Goal: Transaction & Acquisition: Purchase product/service

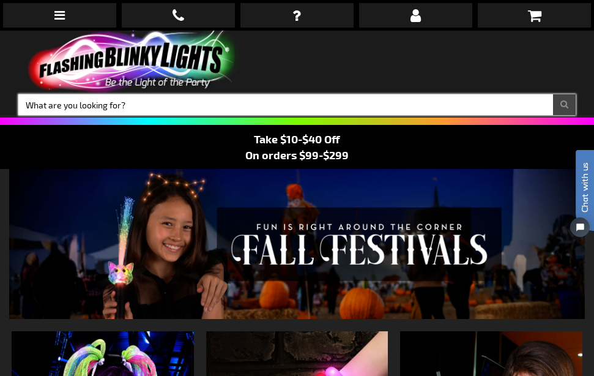
click at [145, 106] on input "Search" at bounding box center [297, 104] width 558 height 21
type input "LED"
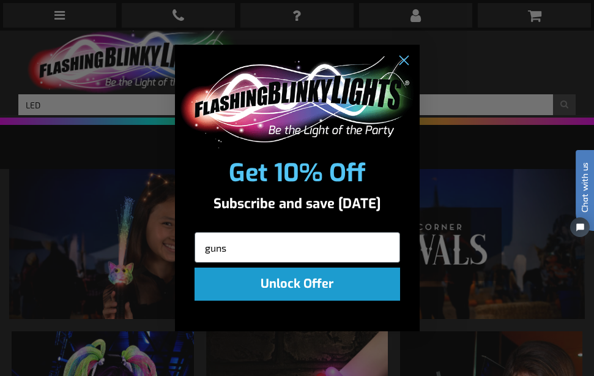
type input "guns"
click input "Submit" at bounding box center [0, 0] width 0 height 0
click at [403, 57] on circle "Close dialog" at bounding box center [403, 60] width 20 height 20
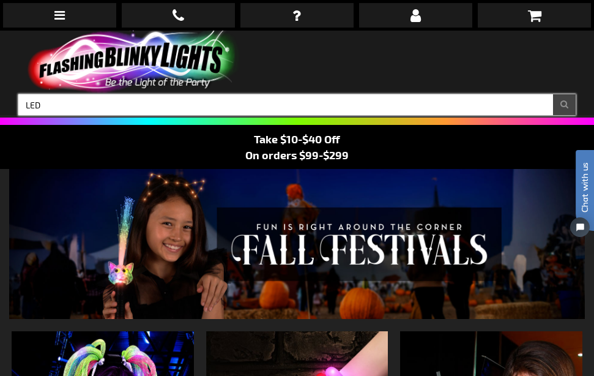
click at [65, 105] on input "LED" at bounding box center [297, 104] width 558 height 21
click at [48, 103] on input "LED s[ace guns" at bounding box center [297, 104] width 558 height 21
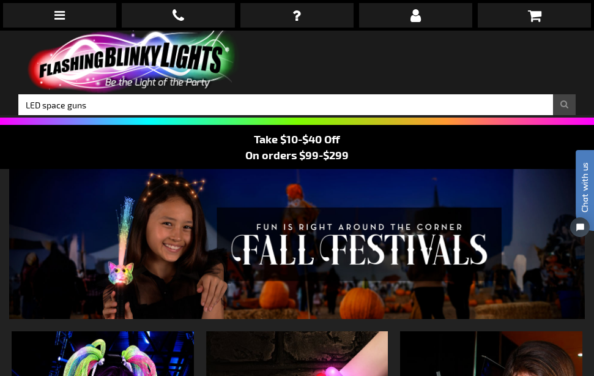
click html "Chat with us"
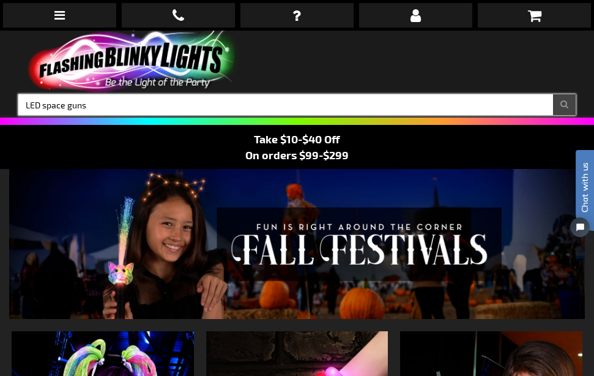
type input "LED space guns"
click at [508, 104] on input "LED space guns" at bounding box center [297, 104] width 558 height 21
click at [553, 94] on button "Search" at bounding box center [564, 104] width 23 height 21
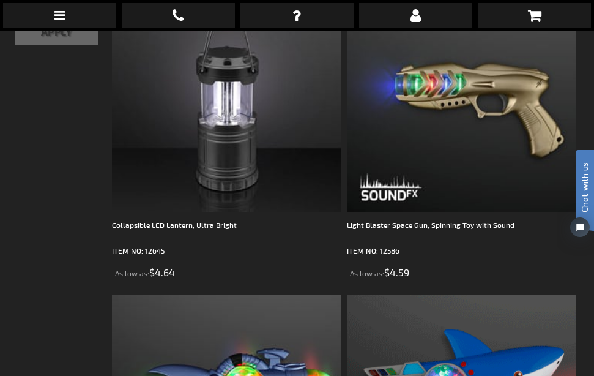
scroll to position [334, 0]
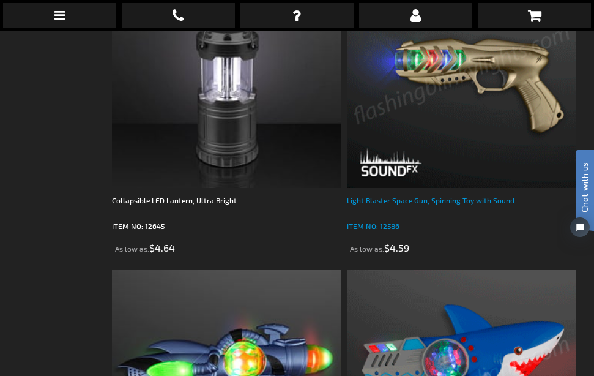
click at [411, 196] on div "Light Blaster Space Gun, Spinning Toy with Sound" at bounding box center [461, 206] width 229 height 24
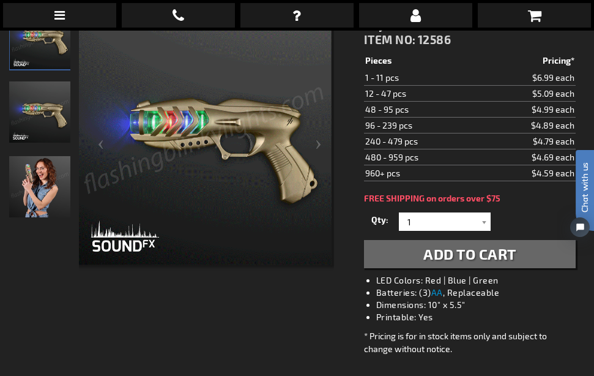
click at [466, 252] on span "Add to Cart" at bounding box center [470, 254] width 93 height 18
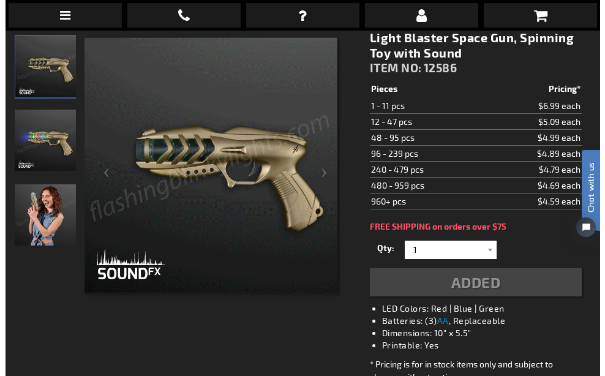
scroll to position [224, 0]
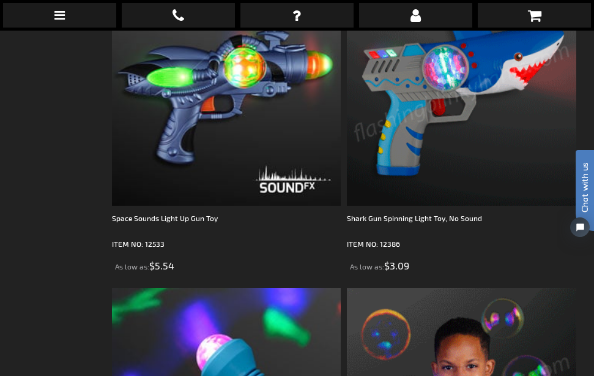
scroll to position [604, 0]
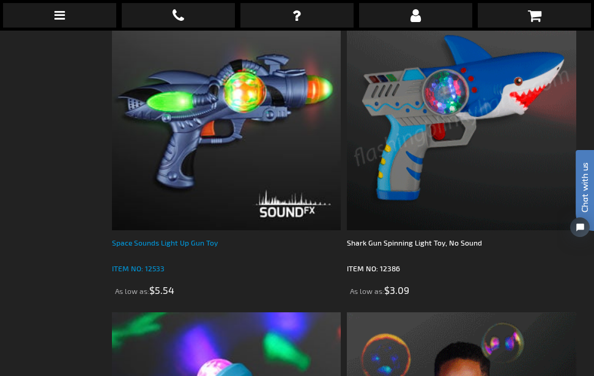
click at [201, 242] on div "Space Sounds Light Up Gun Toy" at bounding box center [226, 248] width 229 height 24
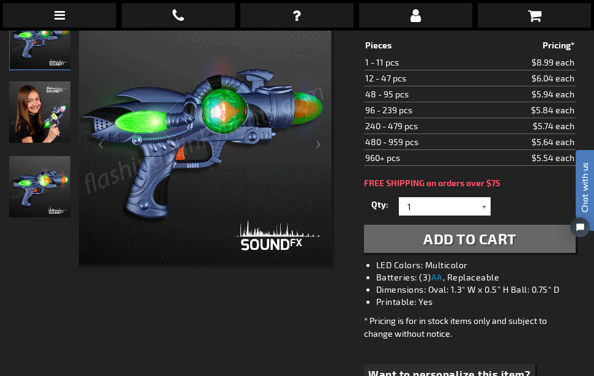
click at [482, 208] on div at bounding box center [485, 206] width 12 height 18
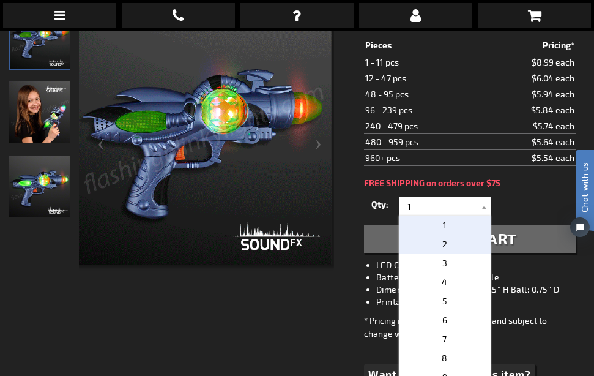
click at [442, 246] on p "2" at bounding box center [445, 243] width 92 height 19
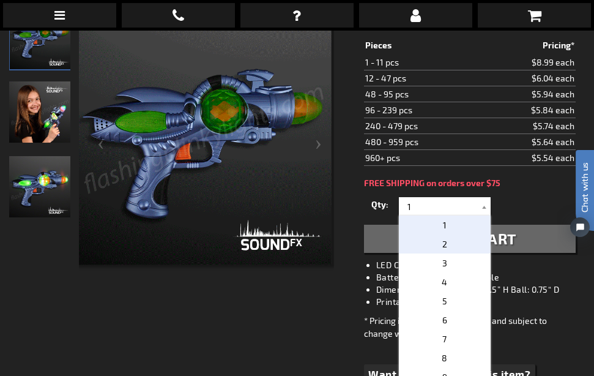
type input "2"
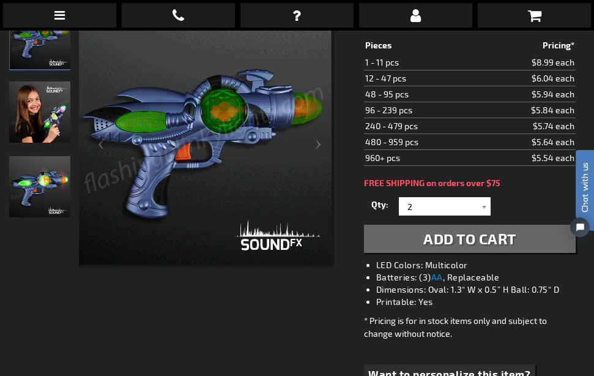
click at [437, 238] on span "Add to Cart" at bounding box center [470, 239] width 93 height 18
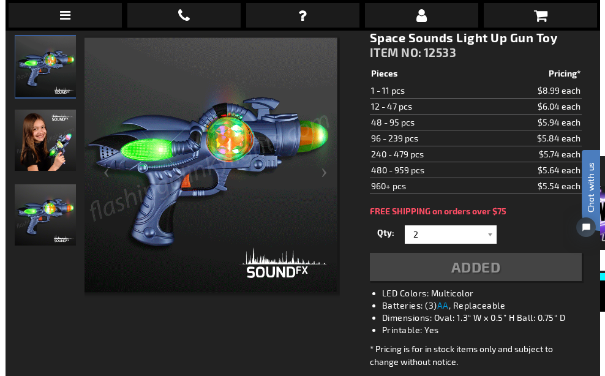
scroll to position [224, 0]
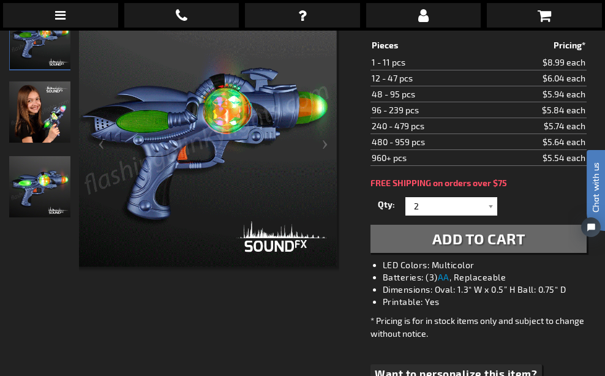
click at [474, 228] on button "Add to Cart" at bounding box center [478, 239] width 216 height 28
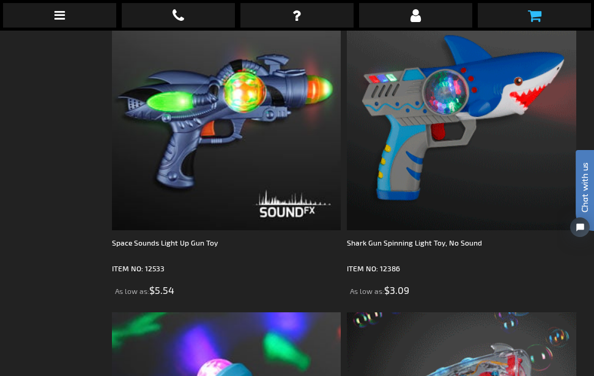
click at [536, 15] on icon at bounding box center [534, 15] width 13 height 15
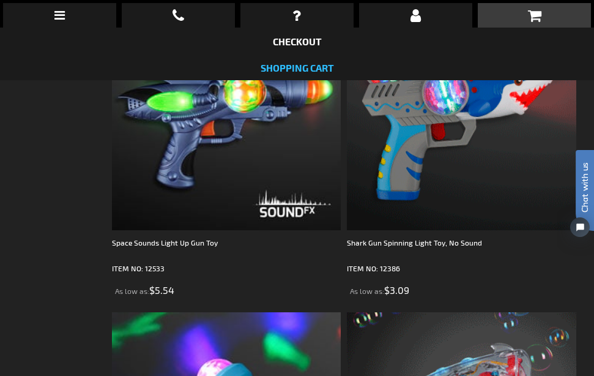
click at [281, 68] on link "Shopping Cart" at bounding box center [297, 68] width 73 height 12
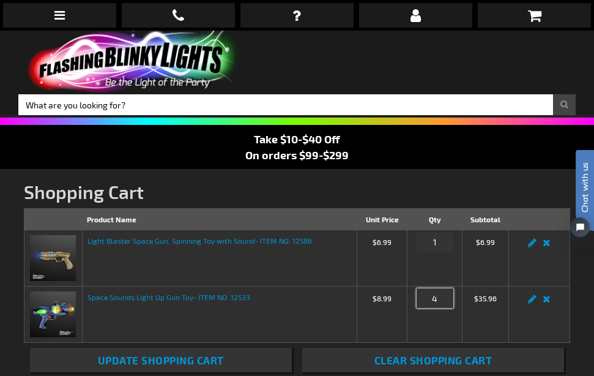
click at [445, 299] on input "4" at bounding box center [435, 298] width 37 height 20
type input "2"
click at [30, 348] on button "Update Shopping Cart" at bounding box center [161, 360] width 262 height 24
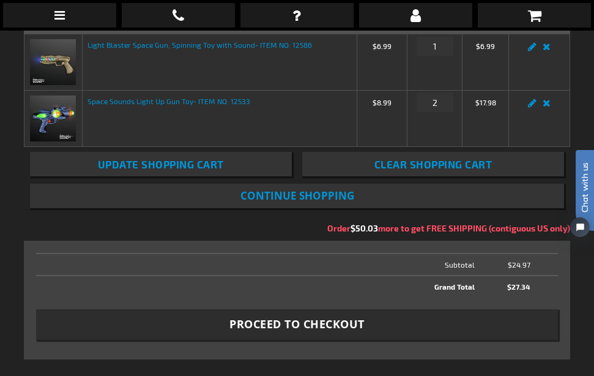
scroll to position [245, 0]
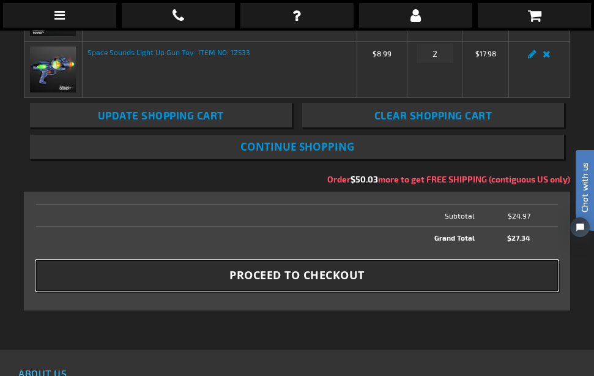
click at [358, 269] on span "Proceed to Checkout" at bounding box center [297, 275] width 135 height 15
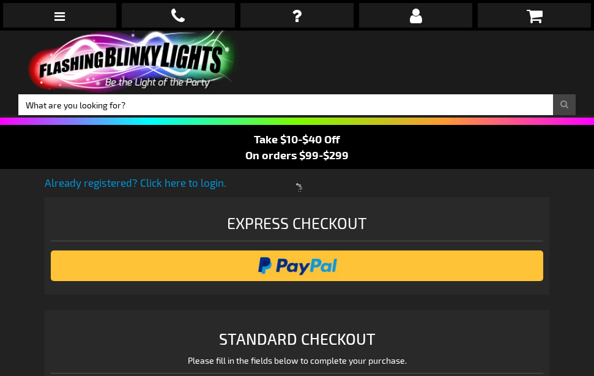
select select "US"
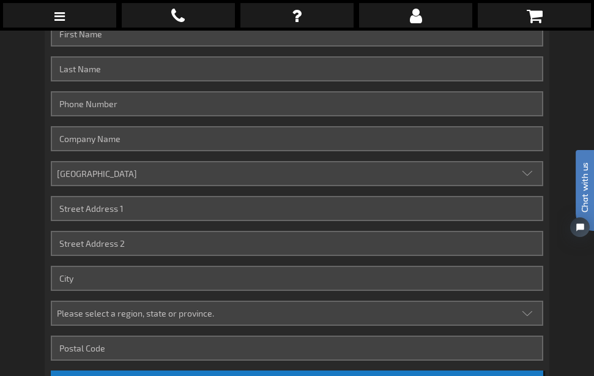
scroll to position [408, 0]
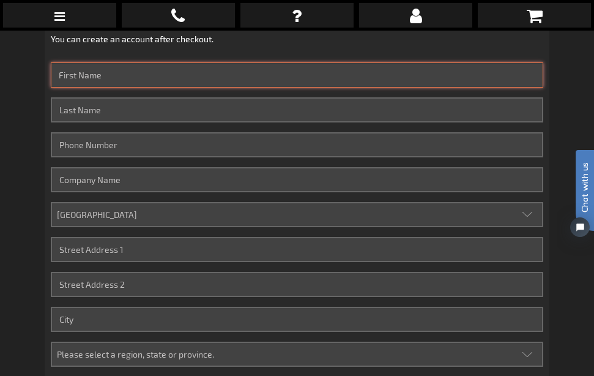
click at [113, 74] on input "First Name" at bounding box center [297, 74] width 493 height 25
type input "Michael"
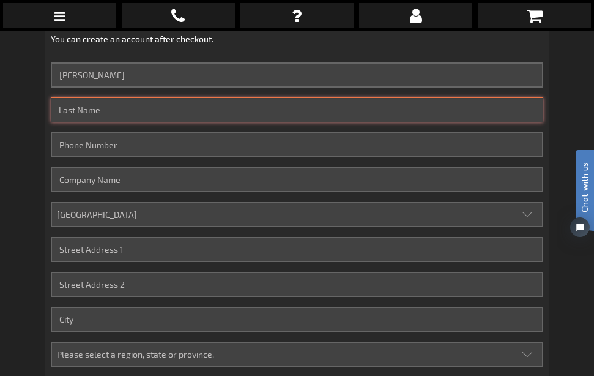
click at [113, 110] on input "Last Name" at bounding box center [297, 109] width 493 height 25
type input "Raymond"
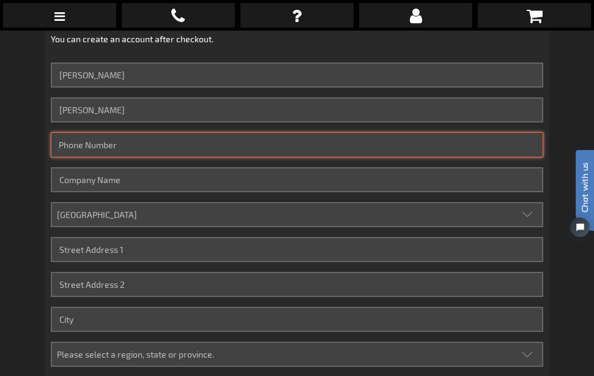
click at [130, 140] on input "Phone Number" at bounding box center [297, 144] width 493 height 25
type input "919-402-9281"
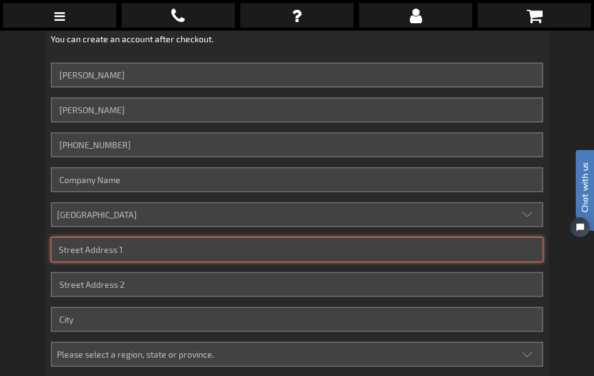
click at [123, 249] on input "Street Address: Line 1" at bounding box center [297, 249] width 493 height 25
type input "3204 Myra St"
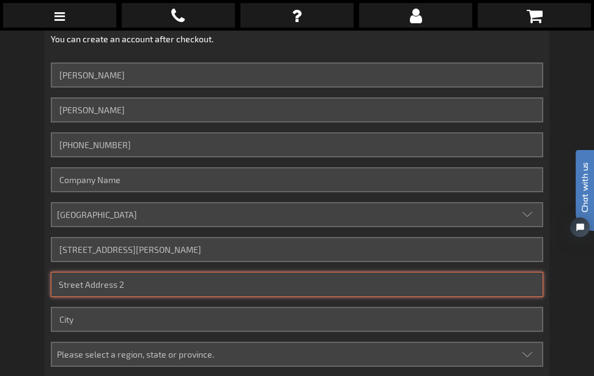
click at [147, 290] on input "Street Address: Line 2" at bounding box center [297, 284] width 493 height 25
type input "Apt K"
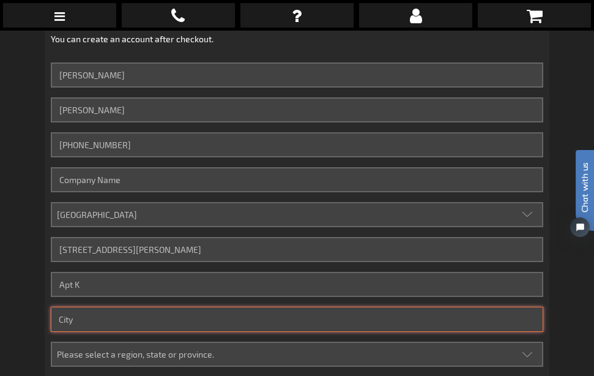
click at [92, 323] on input "City" at bounding box center [297, 319] width 493 height 25
type input "Durham"
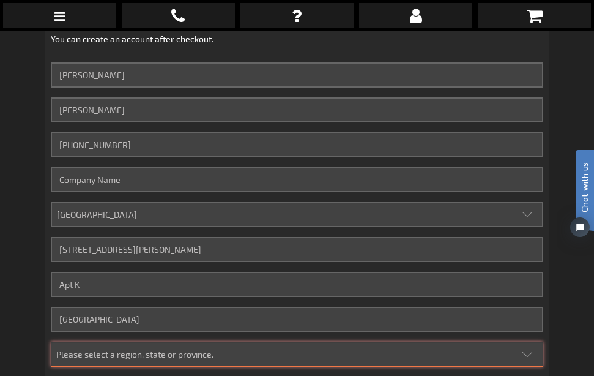
click at [525, 351] on select "Please select a region, state or province. Alabama Alaska Arizona Arkansas Cali…" at bounding box center [297, 354] width 493 height 25
select select "44"
click at [51, 342] on select "Please select a region, state or province. Alabama Alaska Arizona Arkansas Cali…" at bounding box center [297, 354] width 493 height 25
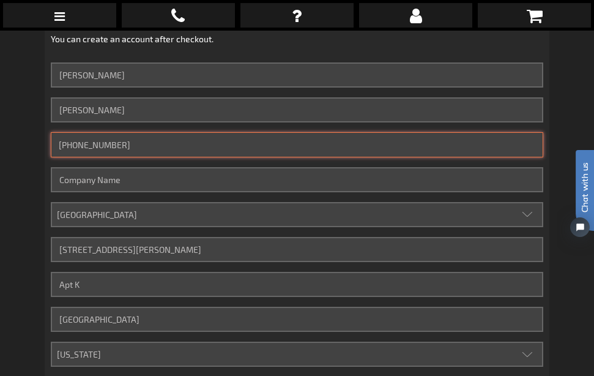
click at [90, 144] on input "919-402-9281" at bounding box center [297, 144] width 493 height 25
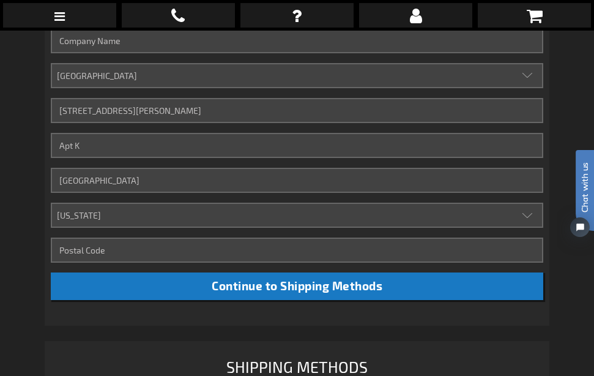
scroll to position [563, 0]
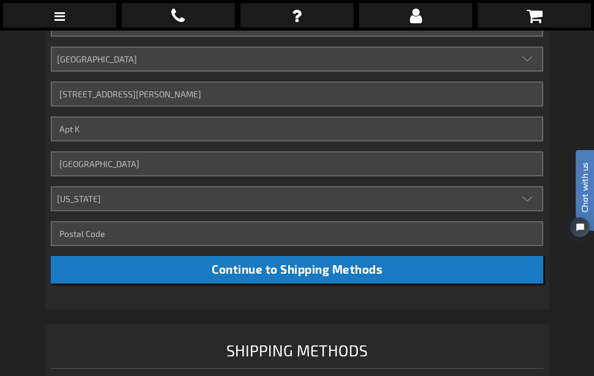
type input "919-403-9281"
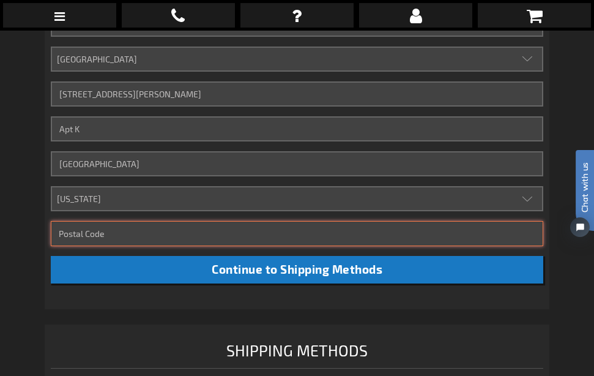
click at [119, 236] on input "Zip/Postal Code" at bounding box center [297, 233] width 493 height 25
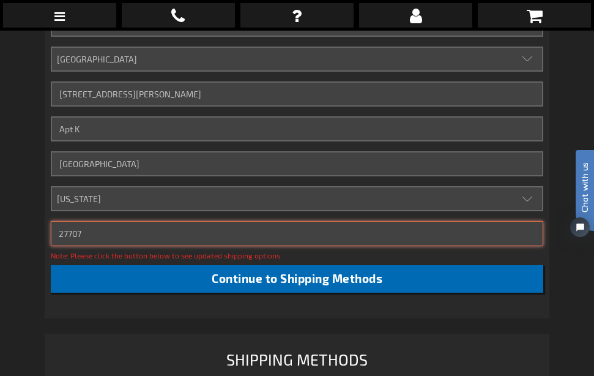
type input "27707"
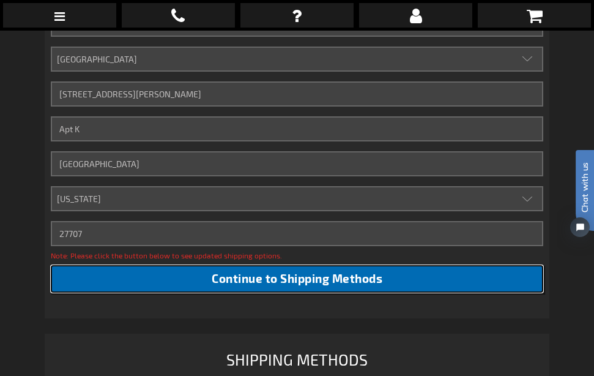
click at [268, 277] on span "Continue to Shipping Methods" at bounding box center [297, 278] width 171 height 14
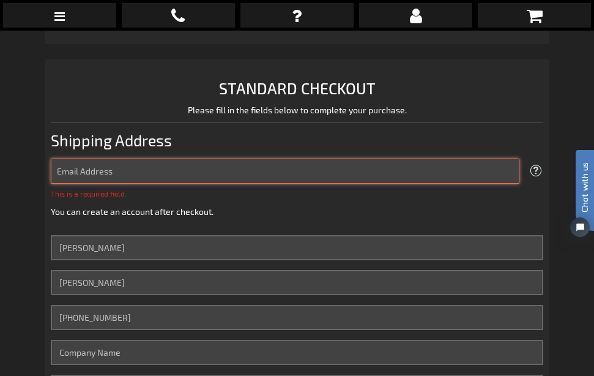
scroll to position [233, 0]
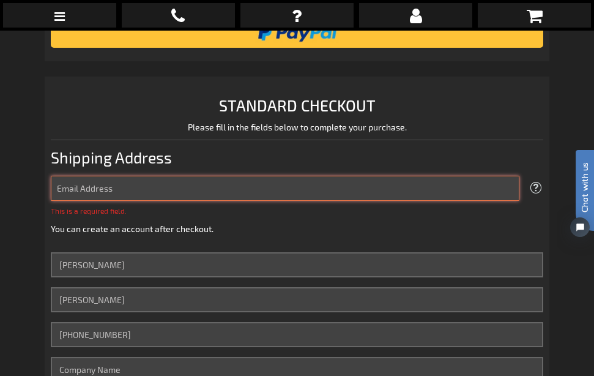
click at [145, 192] on input "Email Address" at bounding box center [285, 188] width 469 height 25
type input "mlraymond53@mail.com"
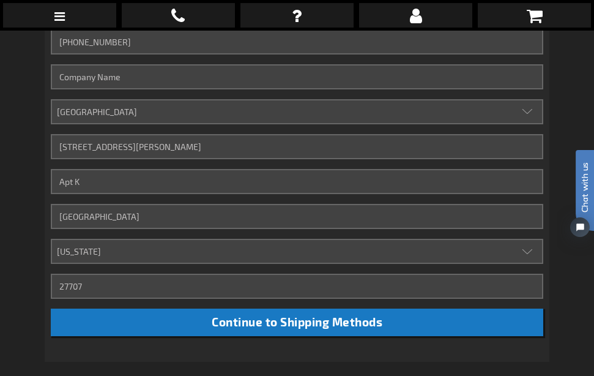
scroll to position [568, 0]
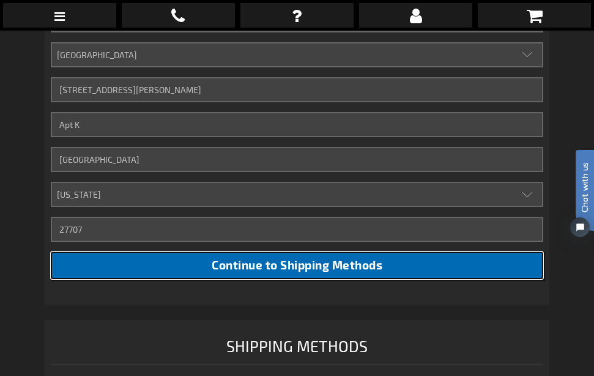
click at [351, 258] on span "Continue to Shipping Methods" at bounding box center [297, 265] width 171 height 14
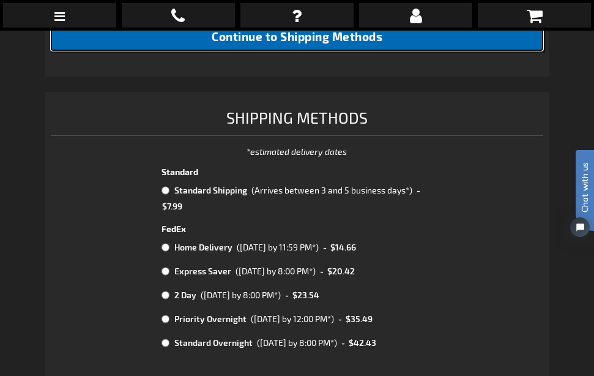
scroll to position [869, 0]
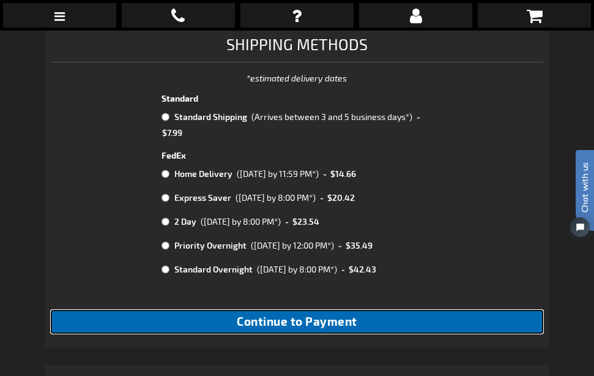
click at [271, 315] on span "Continue to Payment" at bounding box center [297, 321] width 121 height 14
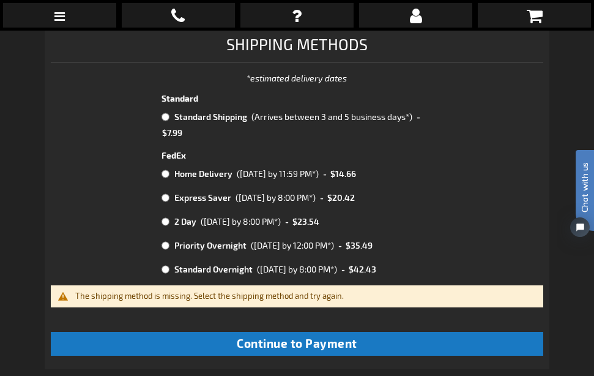
click at [166, 114] on input "radio" at bounding box center [166, 117] width 8 height 10
radio input "true"
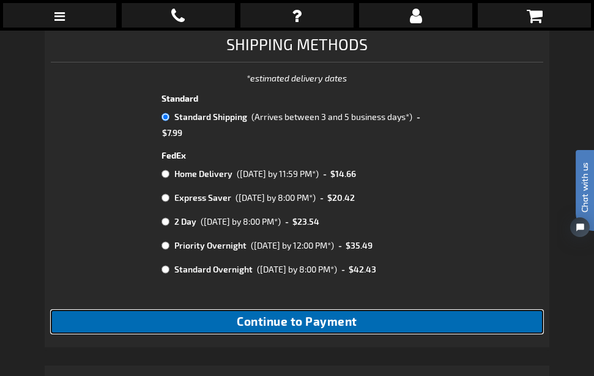
click at [277, 318] on span "Continue to Payment" at bounding box center [297, 321] width 121 height 14
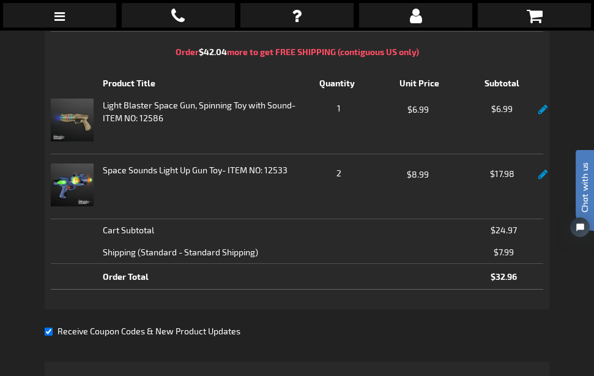
scroll to position [808, 0]
